Goal: Information Seeking & Learning: Learn about a topic

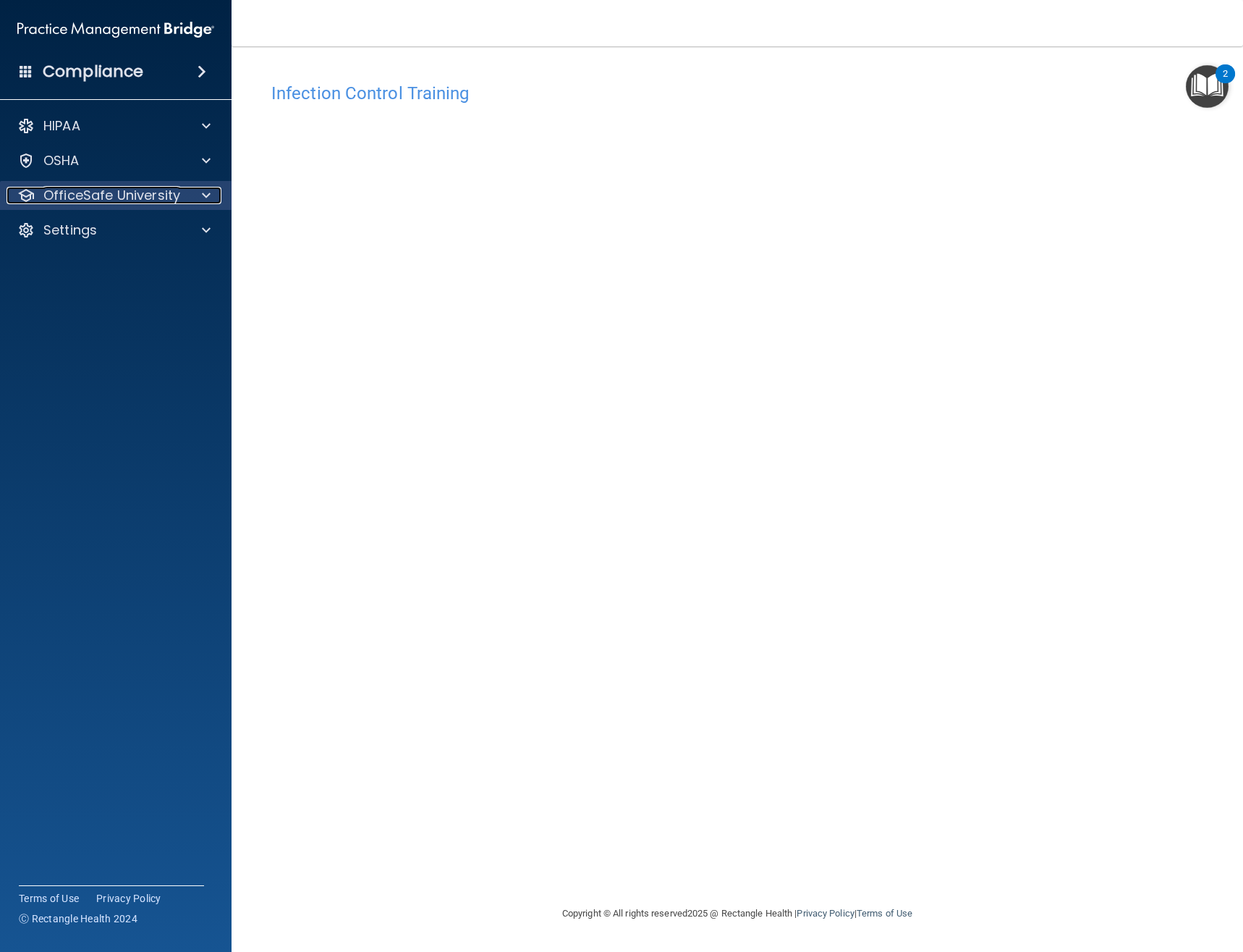
click at [164, 190] on p "OfficeSafe University" at bounding box center [112, 195] width 137 height 18
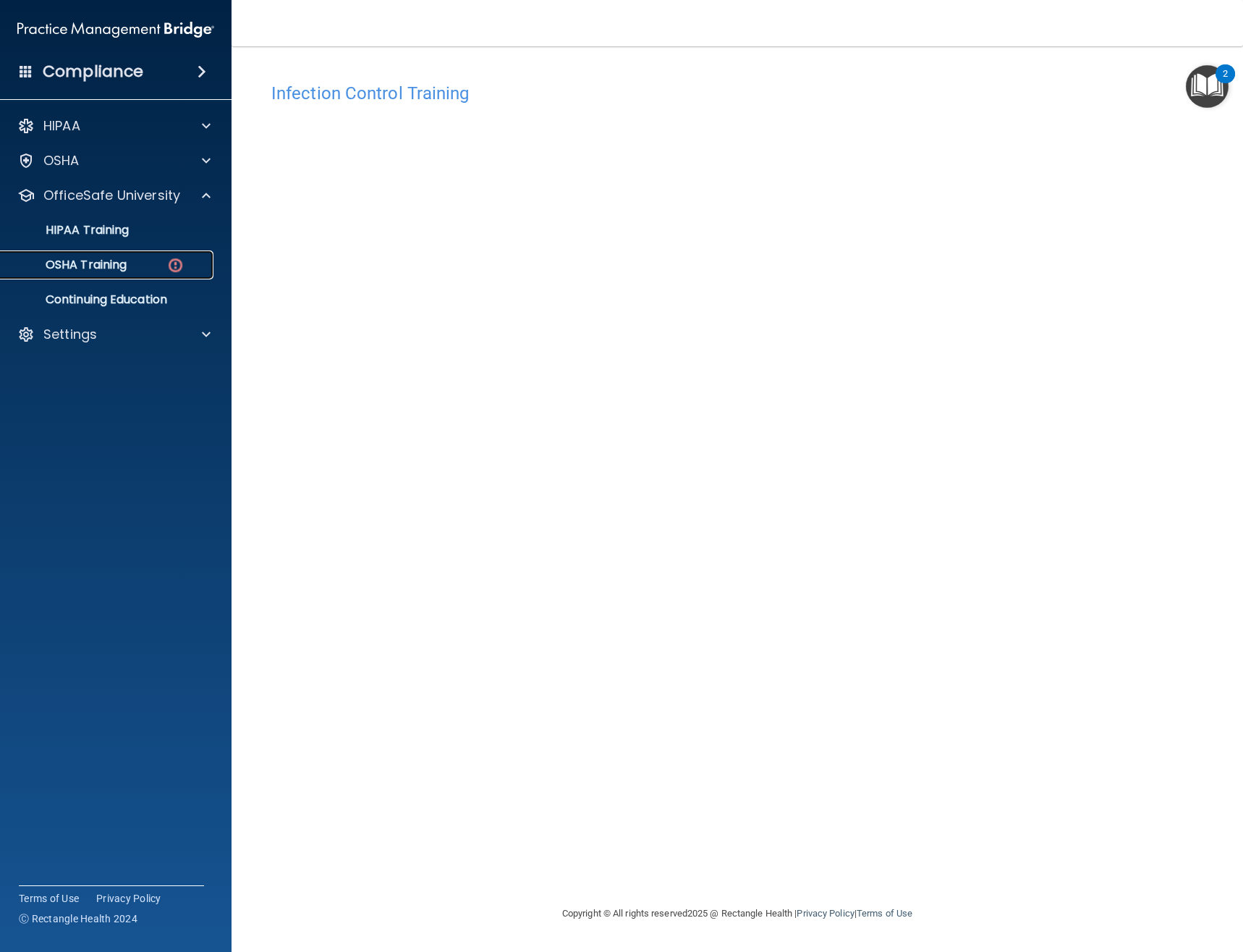
click at [127, 259] on p "OSHA Training" at bounding box center [67, 265] width 117 height 15
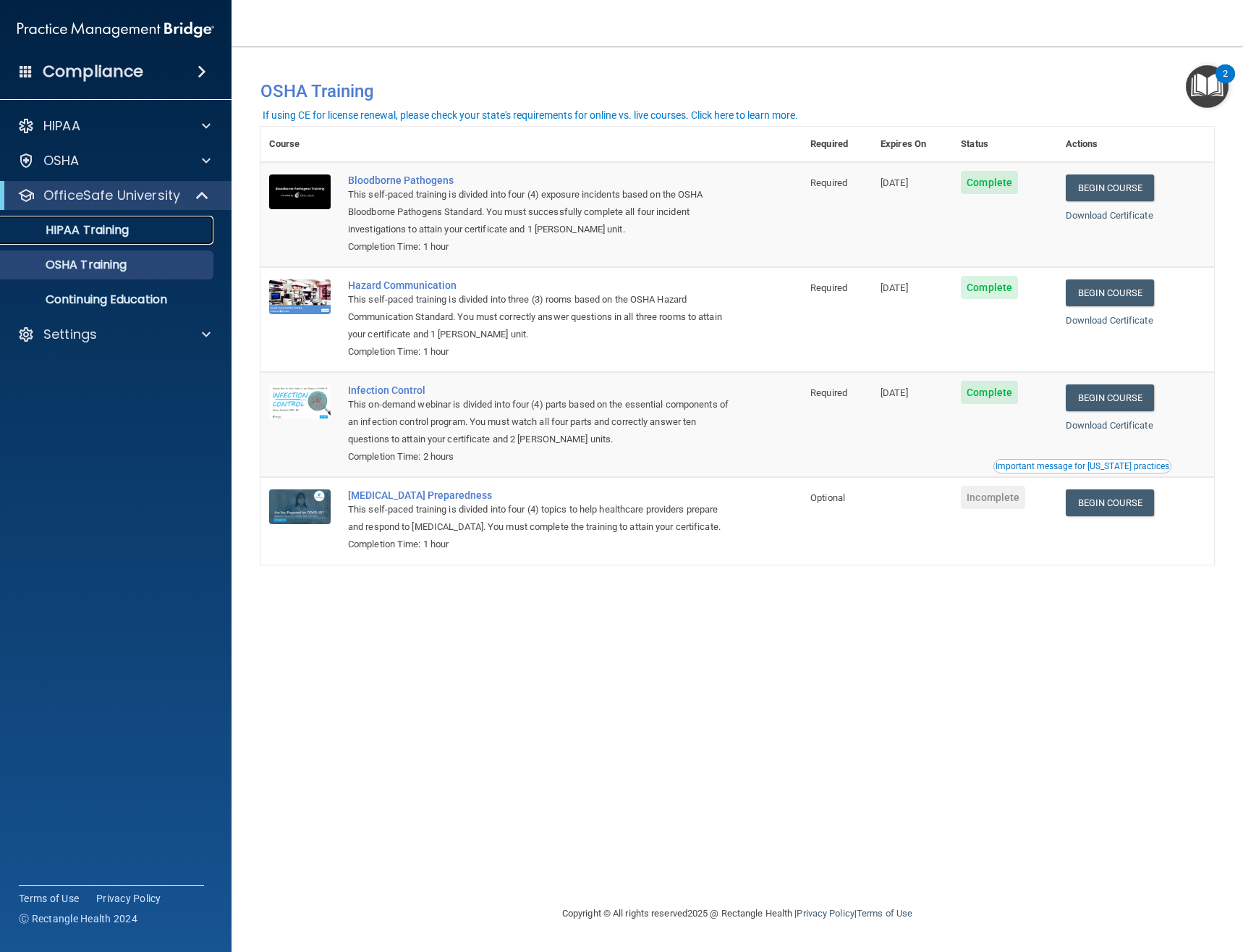
click at [119, 234] on p "HIPAA Training" at bounding box center [68, 230] width 119 height 15
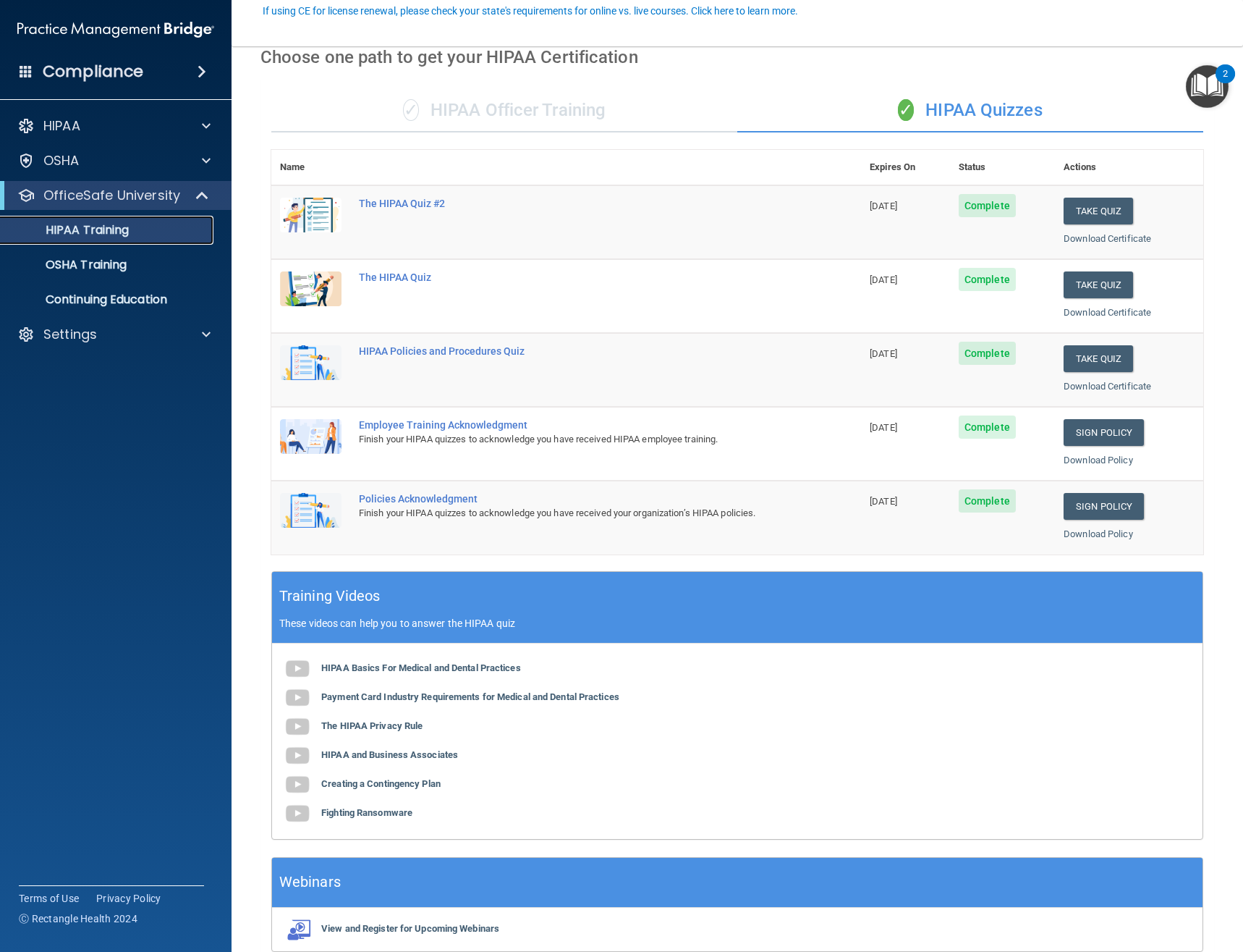
scroll to position [139, 0]
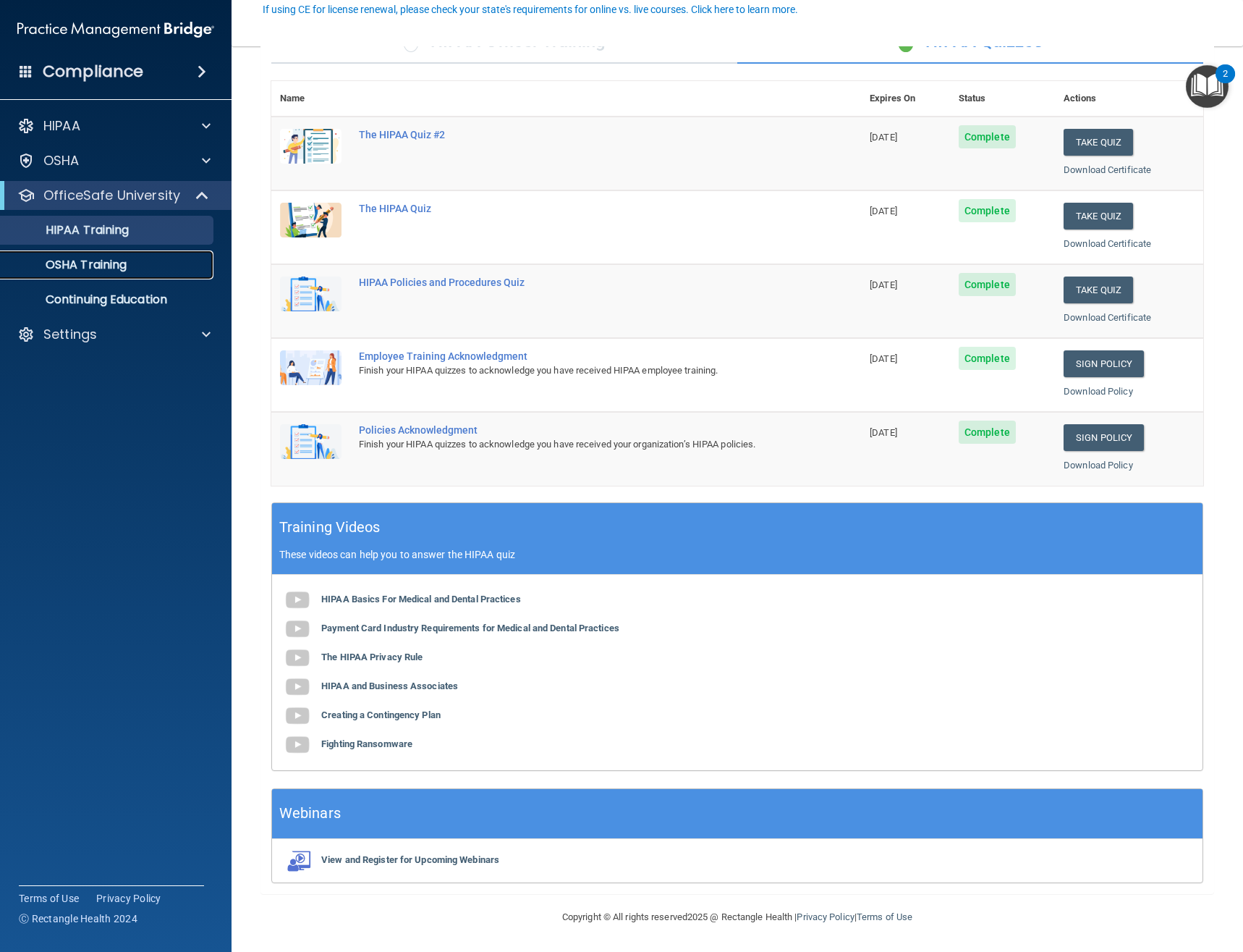
click at [102, 270] on p "OSHA Training" at bounding box center [67, 265] width 117 height 15
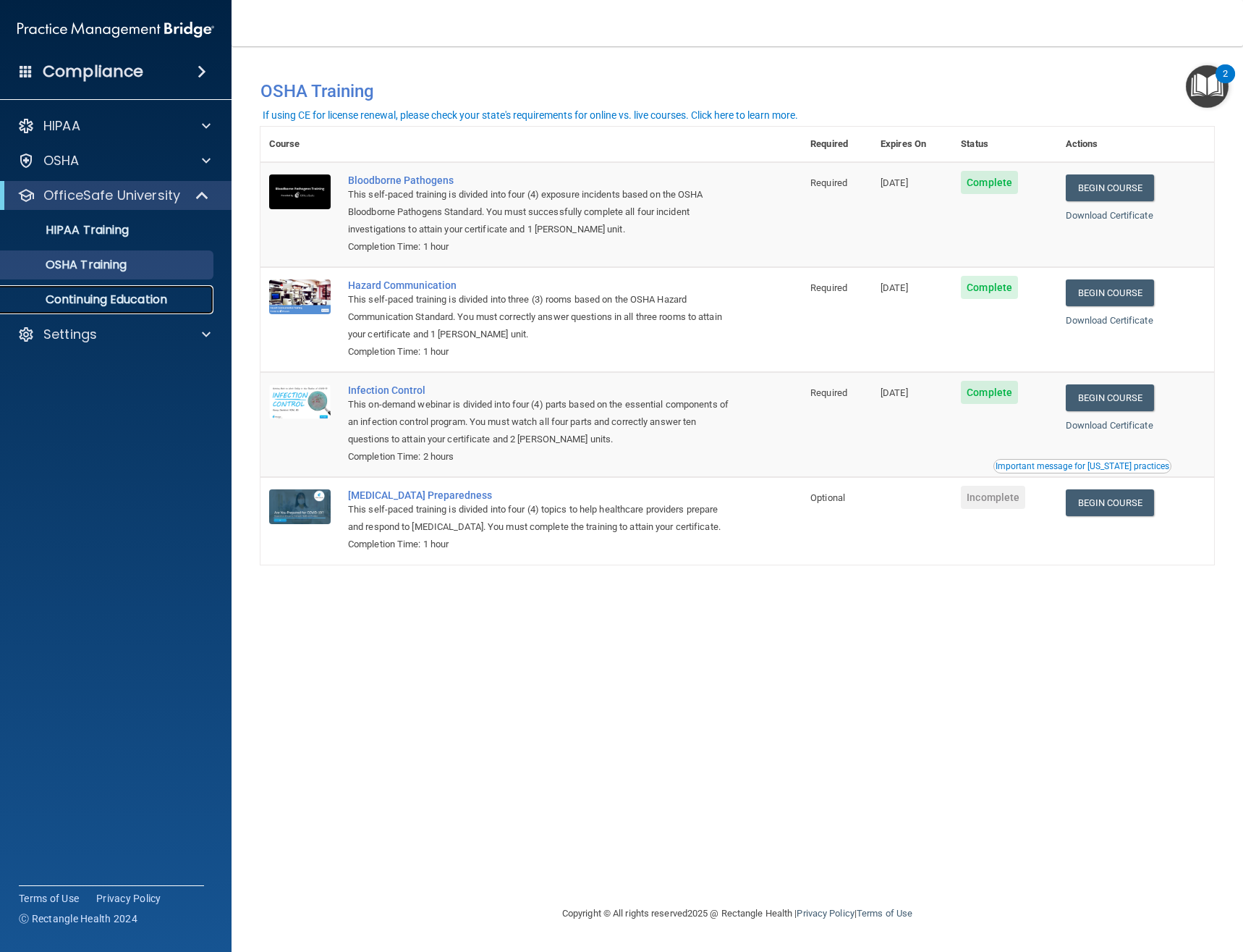
click at [169, 299] on p "Continuing Education" at bounding box center [108, 300] width 198 height 15
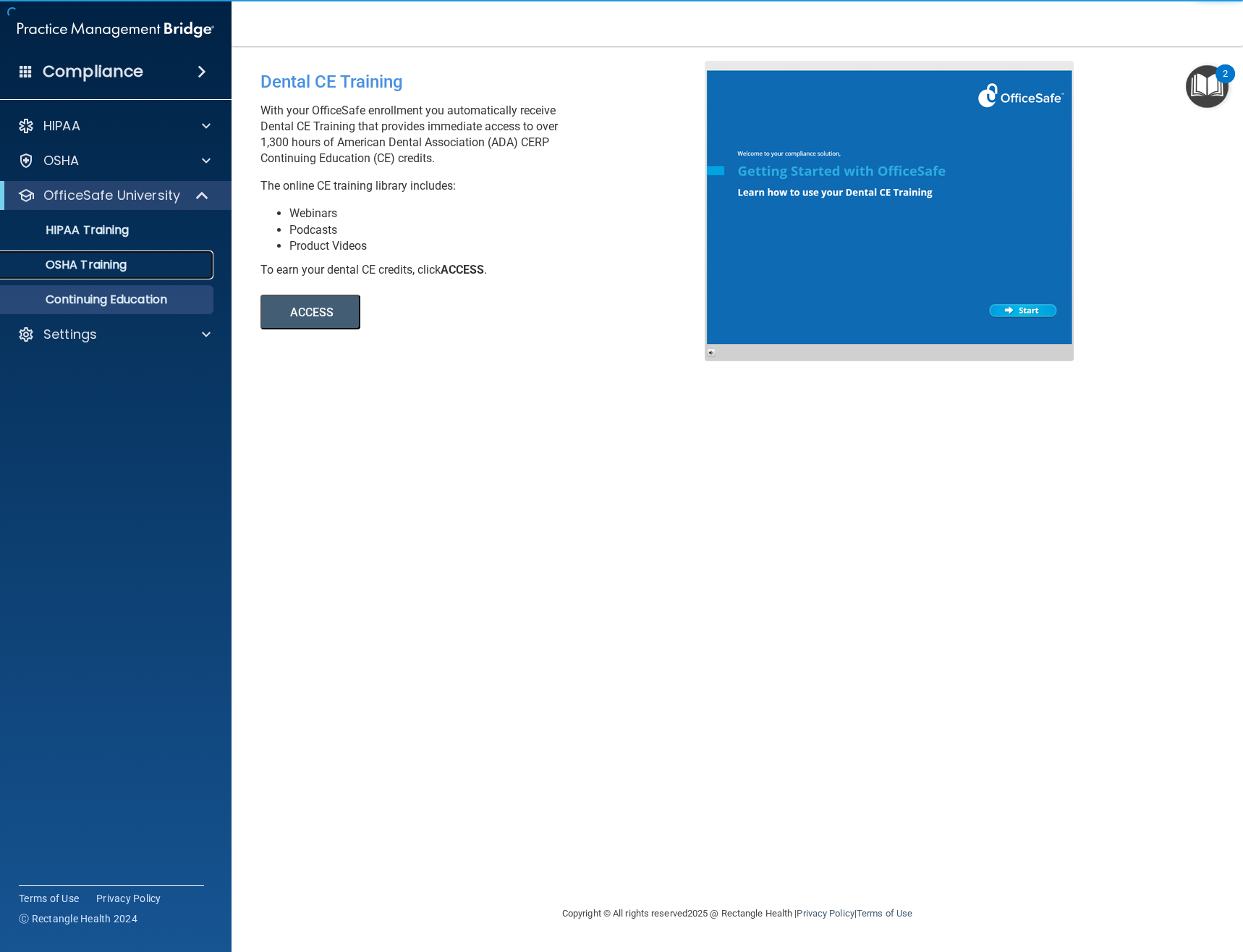
click at [165, 259] on div "OSHA Training" at bounding box center [108, 265] width 198 height 15
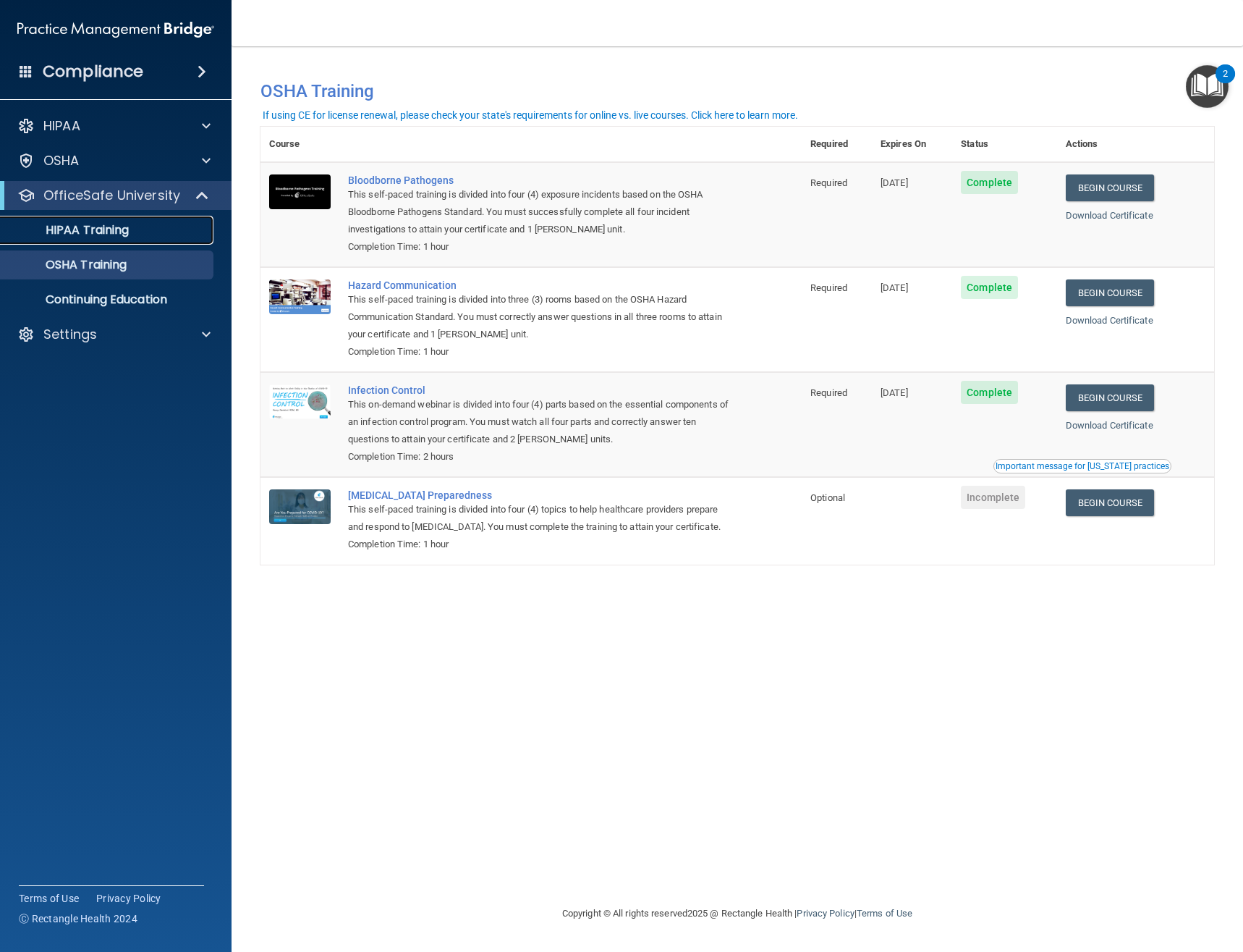
click at [167, 231] on div "HIPAA Training" at bounding box center [108, 230] width 198 height 15
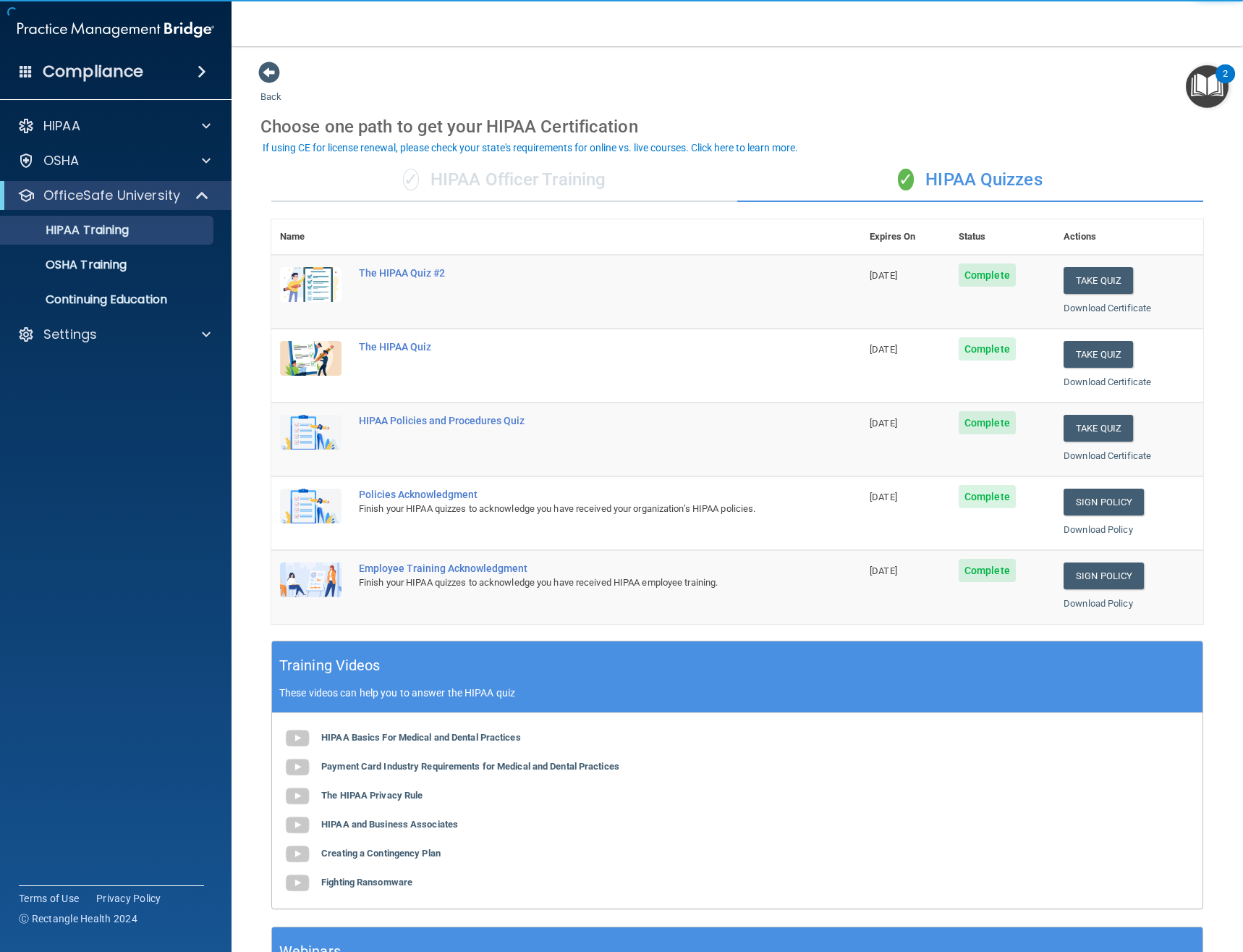
click at [523, 185] on div "✓ HIPAA Officer Training" at bounding box center [504, 180] width 466 height 43
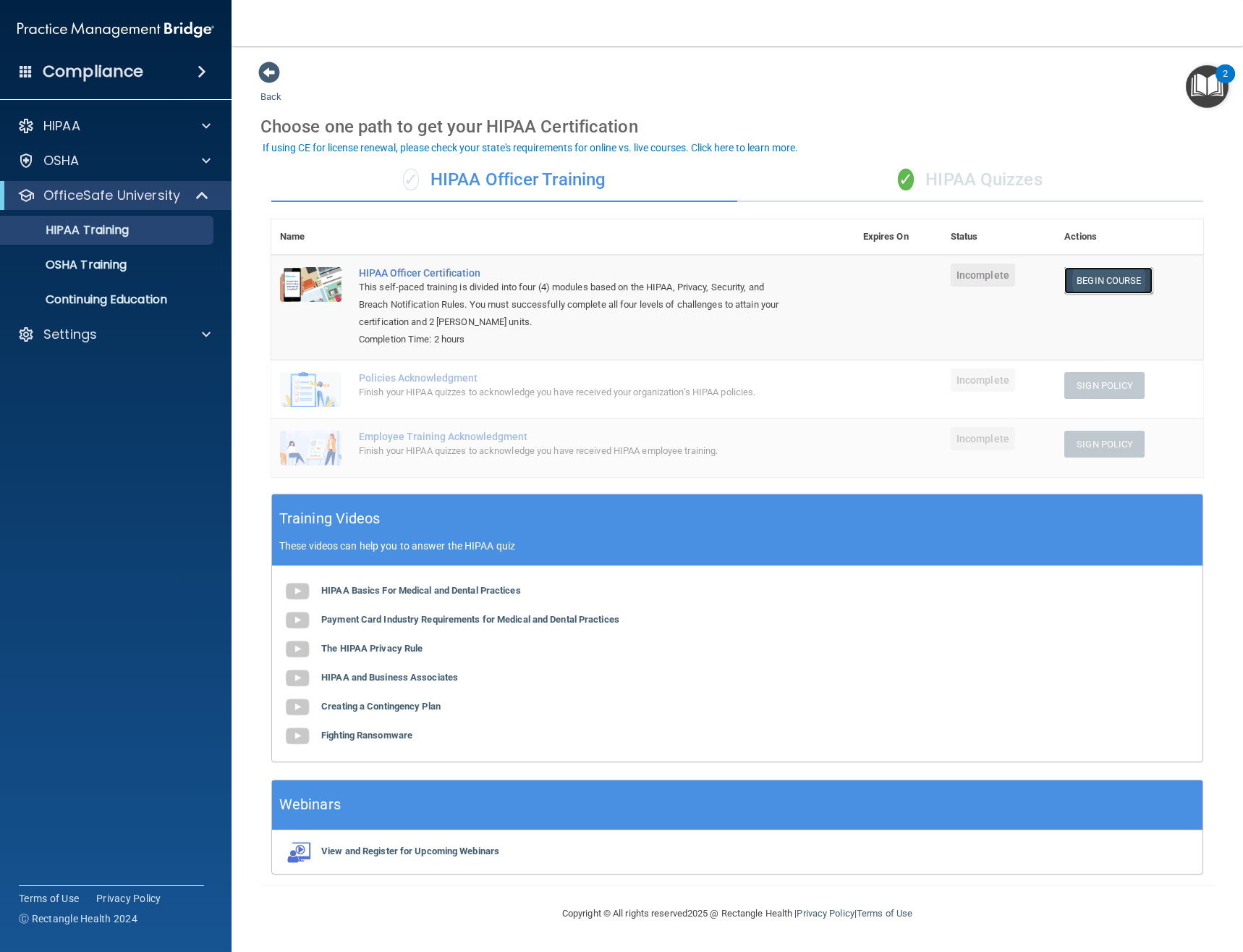
click at [1139, 280] on link "Begin Course" at bounding box center [1109, 280] width 89 height 27
click at [899, 194] on div "✓ HIPAA Quizzes" at bounding box center [971, 180] width 466 height 43
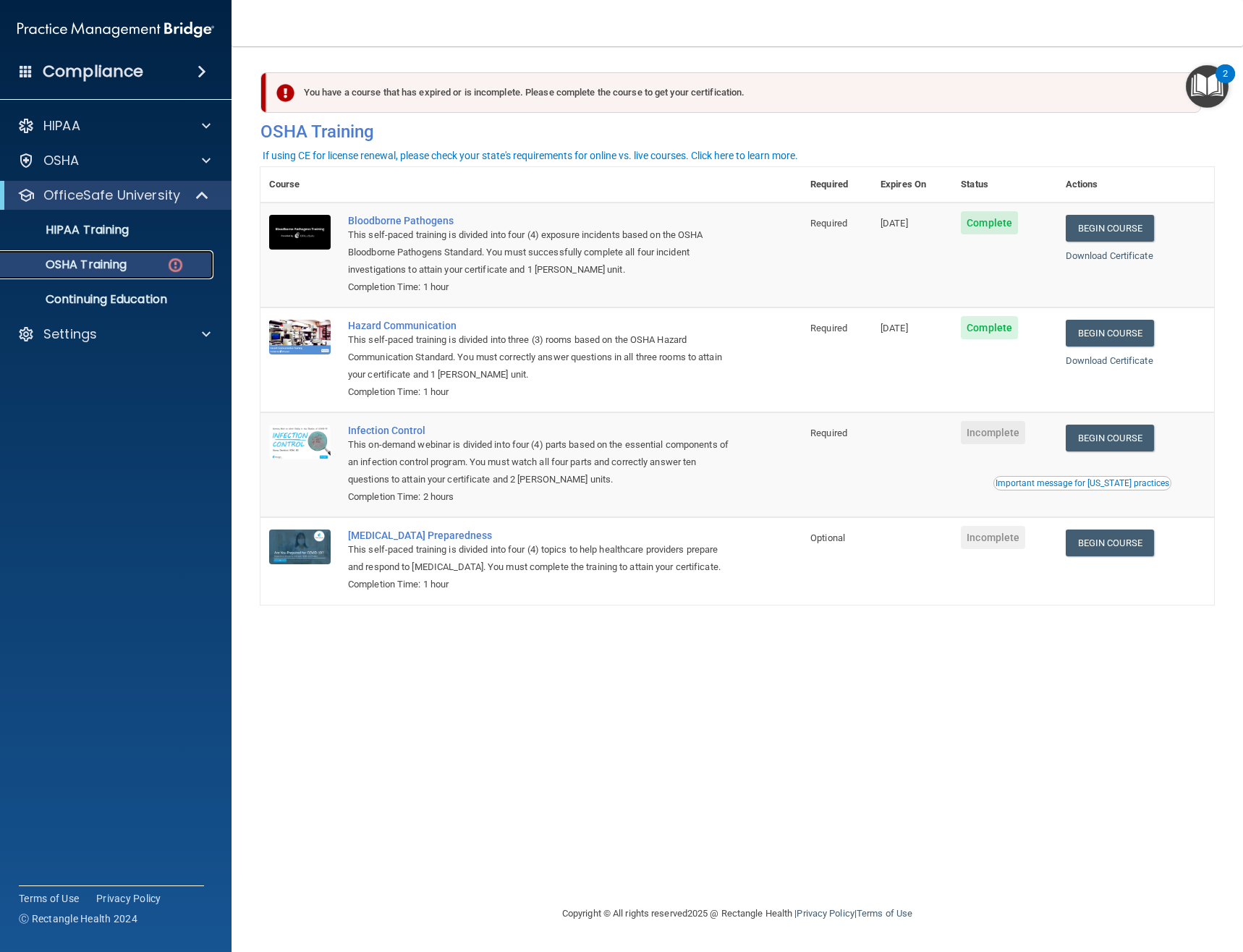
click at [142, 263] on div "OSHA Training" at bounding box center [108, 265] width 198 height 15
click at [204, 127] on span at bounding box center [206, 126] width 8 height 18
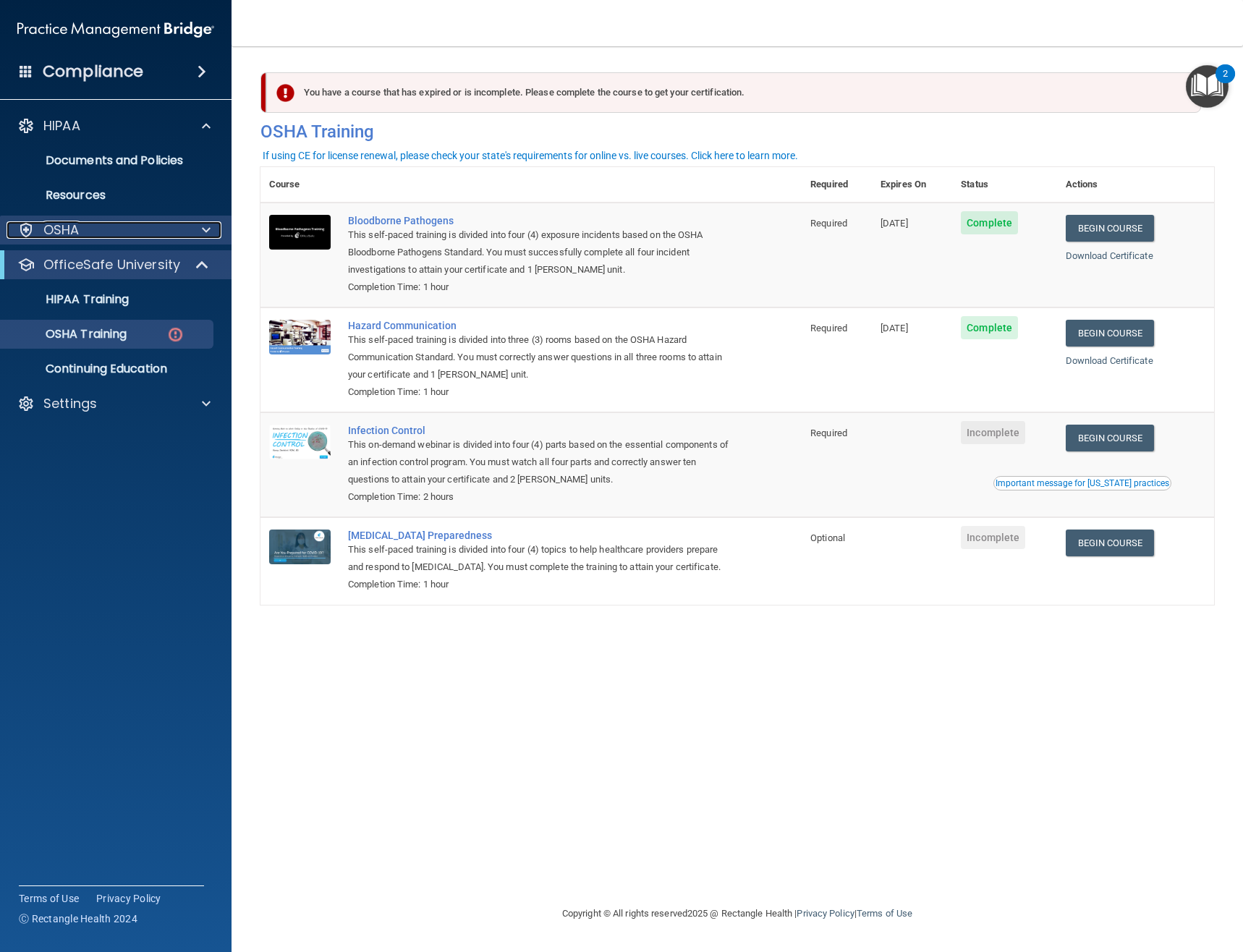
click at [202, 223] on span at bounding box center [206, 230] width 8 height 18
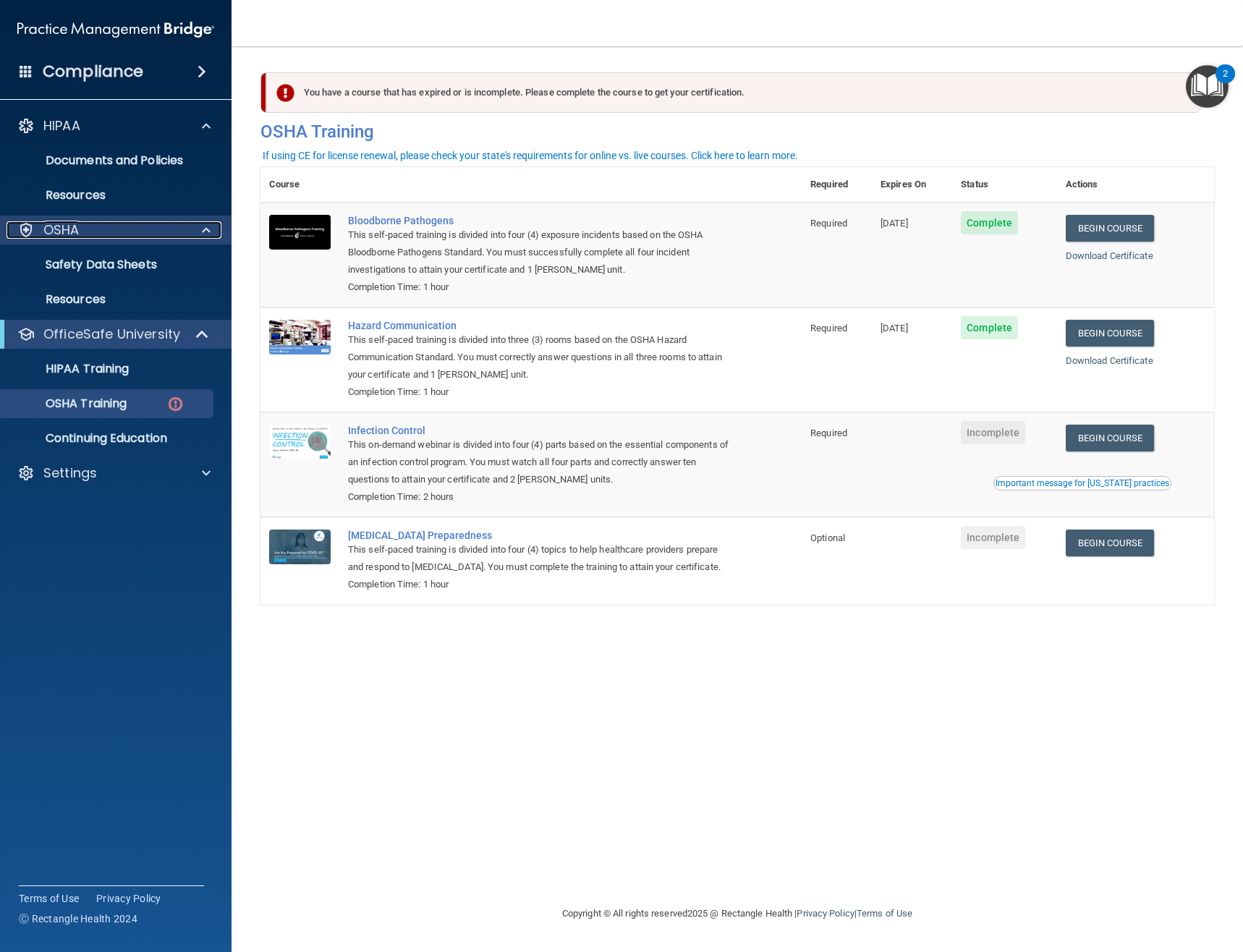
click at [202, 223] on span at bounding box center [206, 230] width 8 height 18
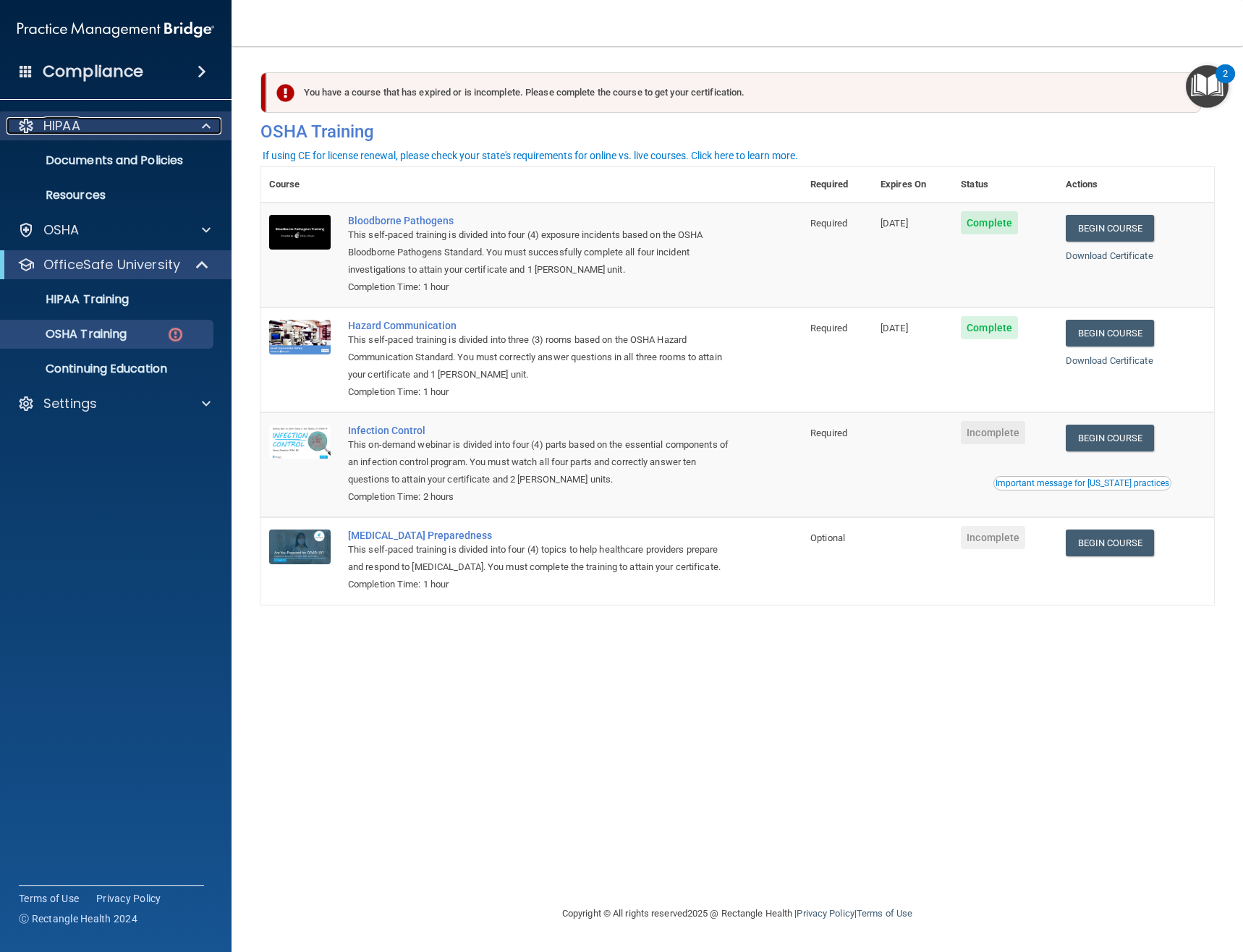
click at [212, 126] on div at bounding box center [203, 126] width 36 height 18
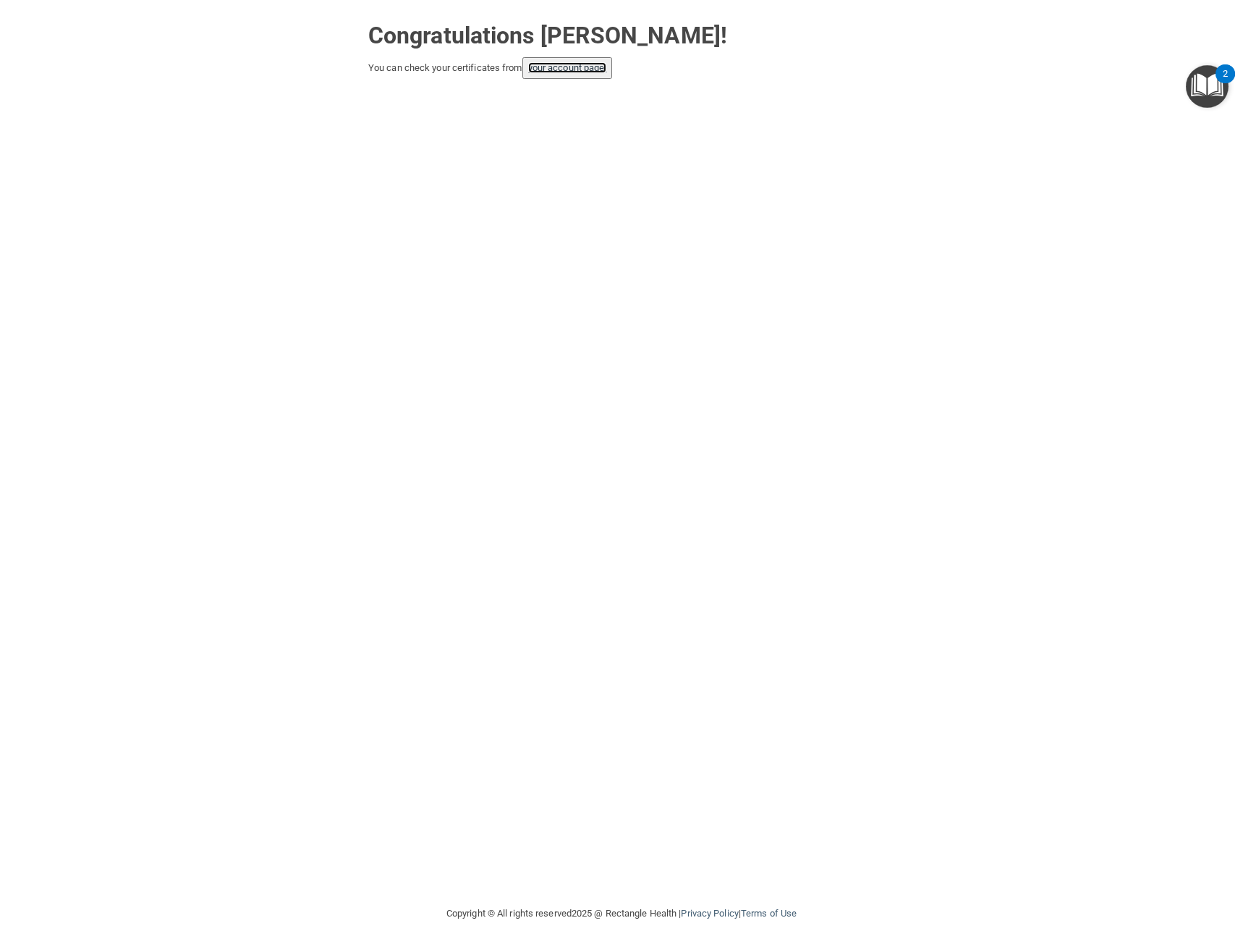
click at [550, 71] on link "your account page!" at bounding box center [567, 67] width 78 height 11
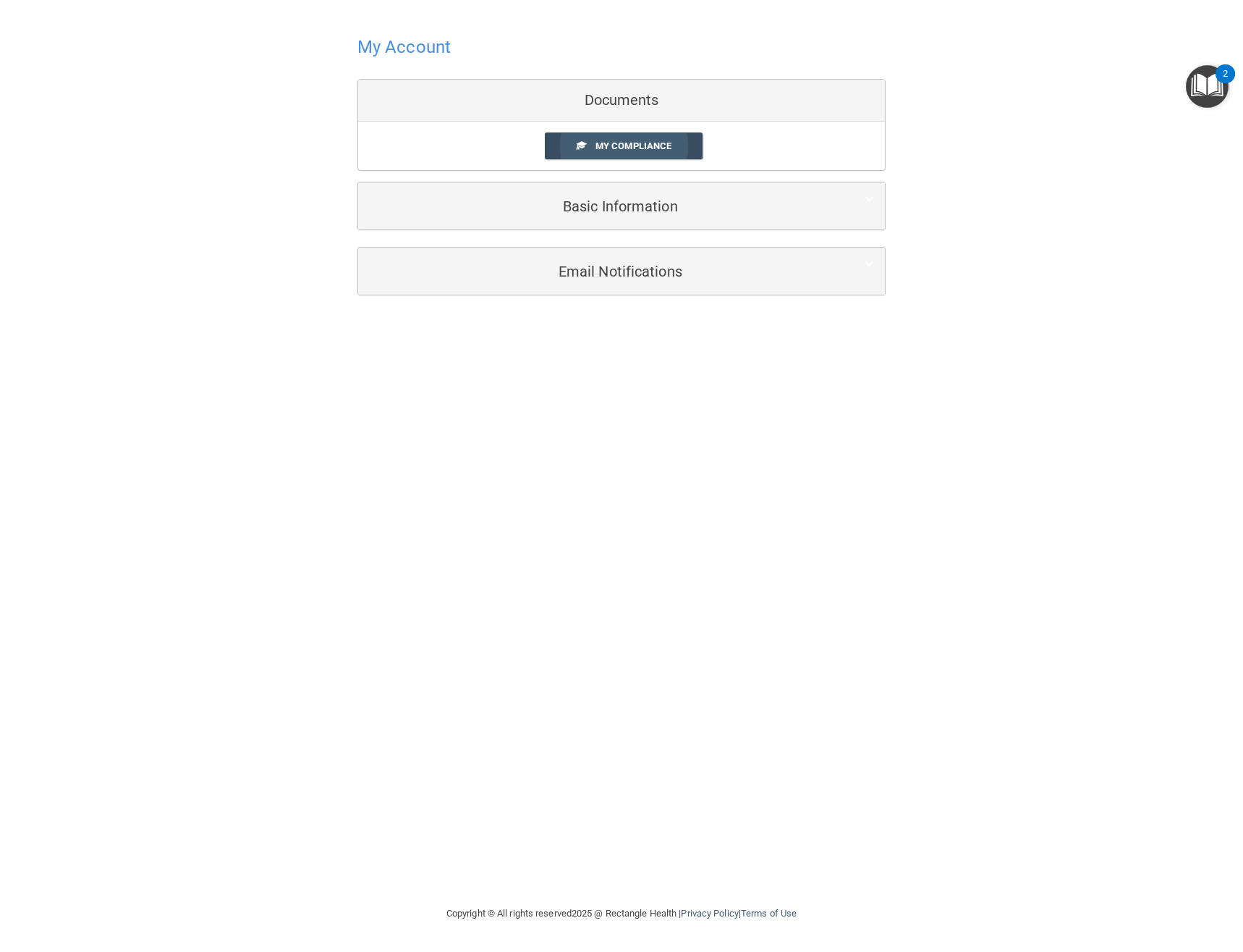
click at [562, 151] on link "My Compliance" at bounding box center [624, 145] width 159 height 27
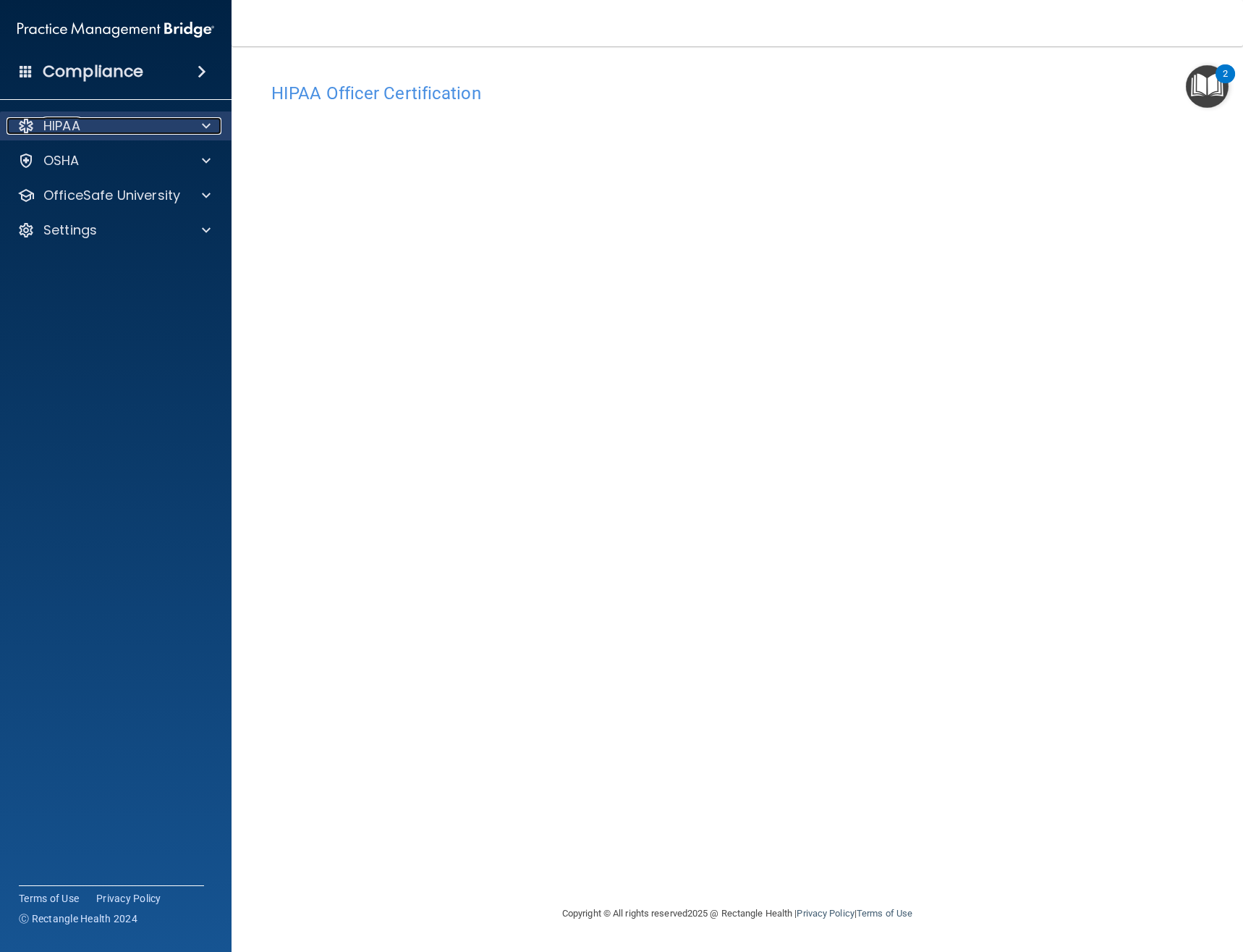
click at [148, 117] on div "HIPAA" at bounding box center [96, 126] width 179 height 18
